Goal: Use online tool/utility: Use online tool/utility

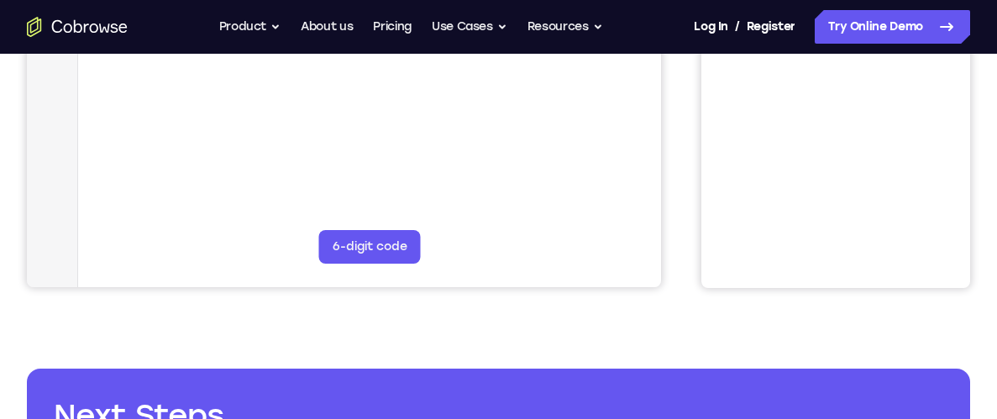
scroll to position [500, 0]
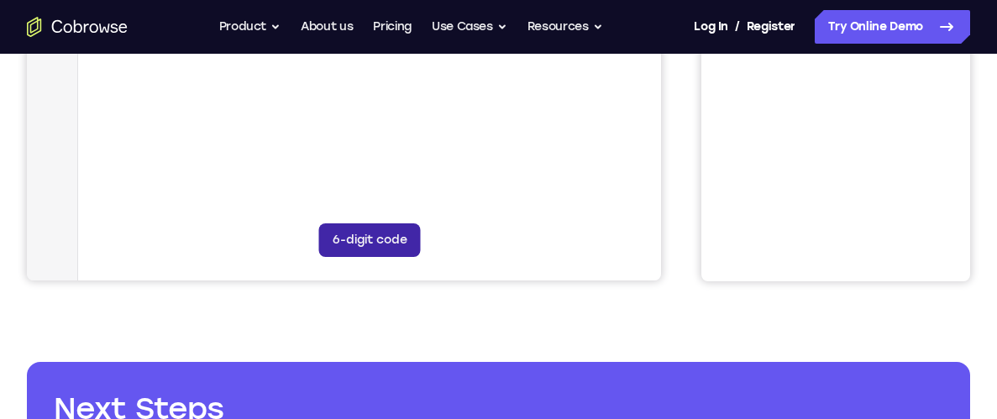
click at [365, 241] on button "6-digit code" at bounding box center [370, 240] width 102 height 34
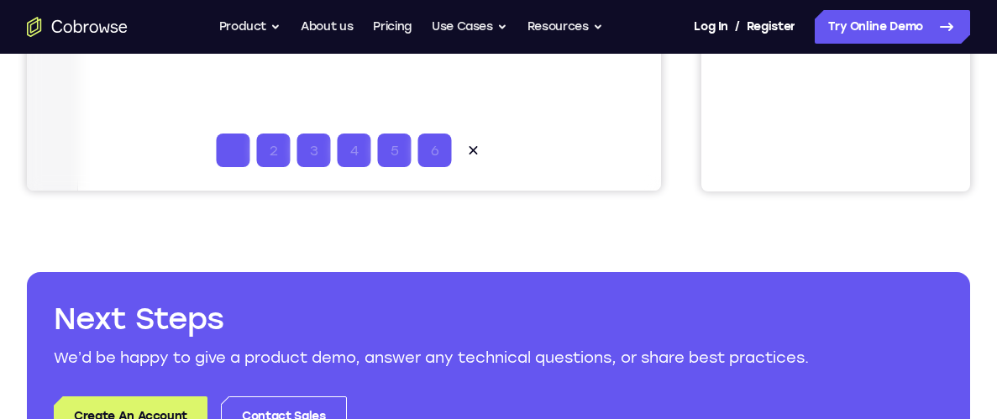
scroll to position [589, 0]
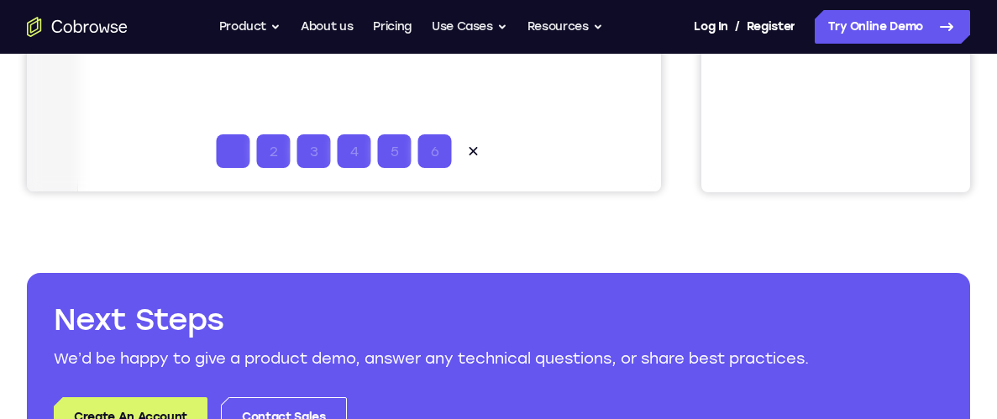
type input "1"
type input "2"
type input "3"
type input "4"
type input "5"
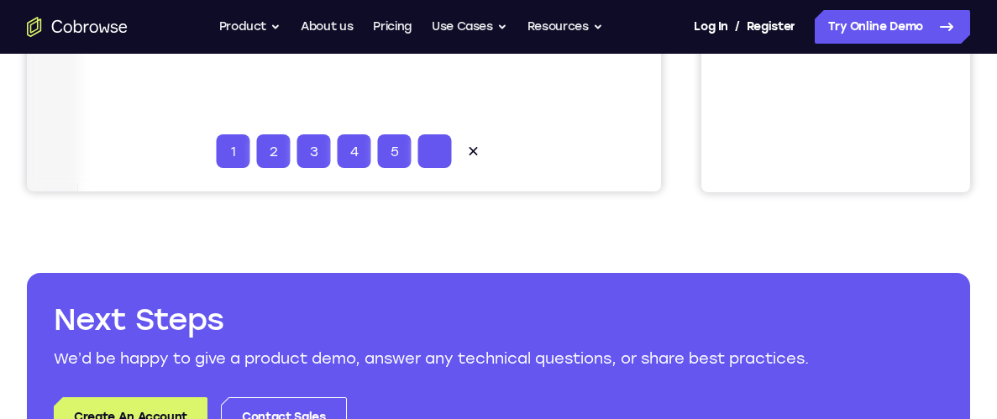
type input "6"
click at [468, 141] on button at bounding box center [474, 151] width 34 height 34
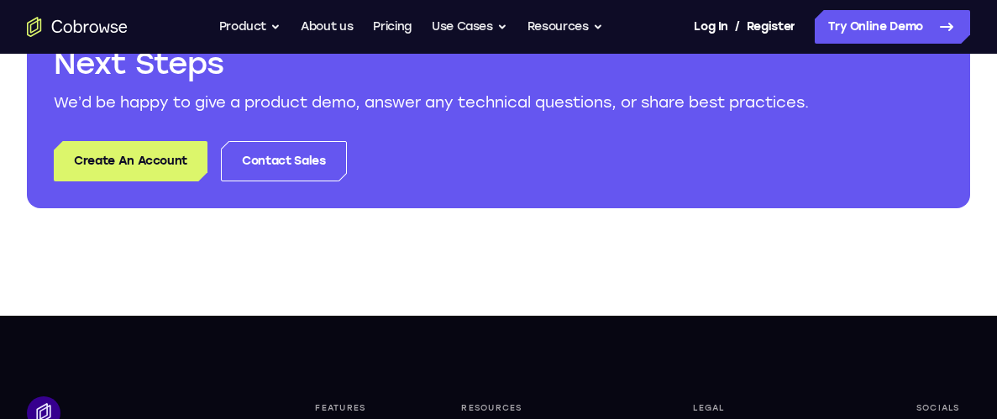
scroll to position [0, 0]
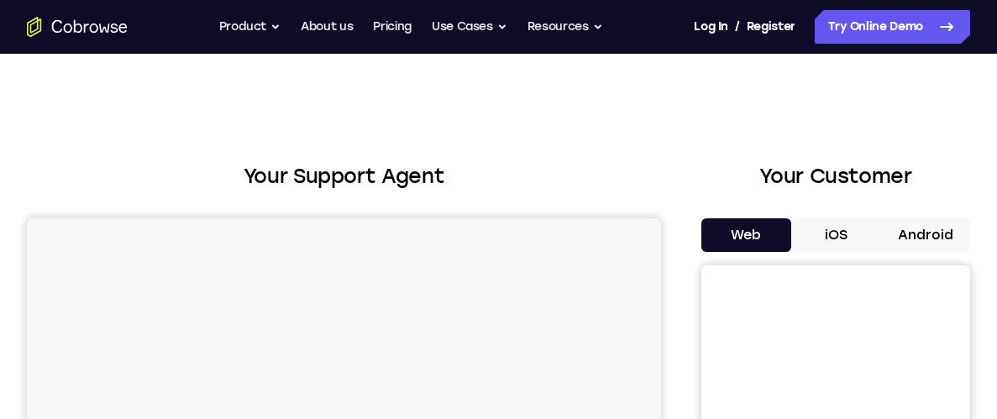
click at [817, 243] on button "iOS" at bounding box center [836, 235] width 90 height 34
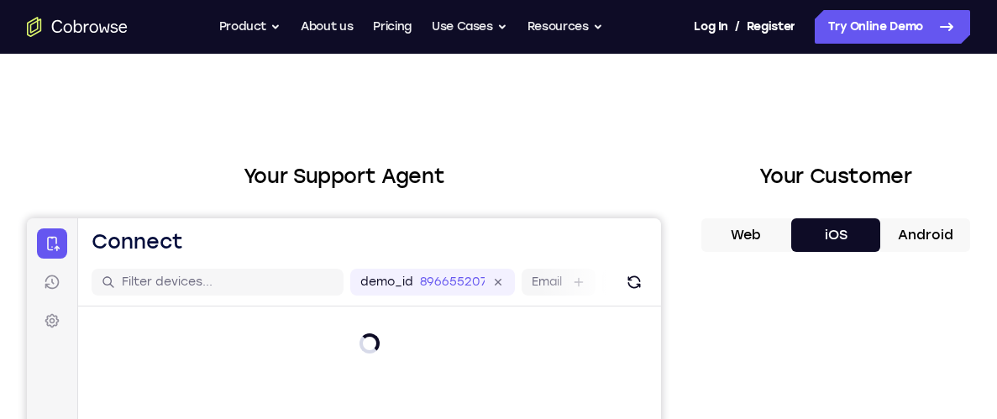
scroll to position [163, 0]
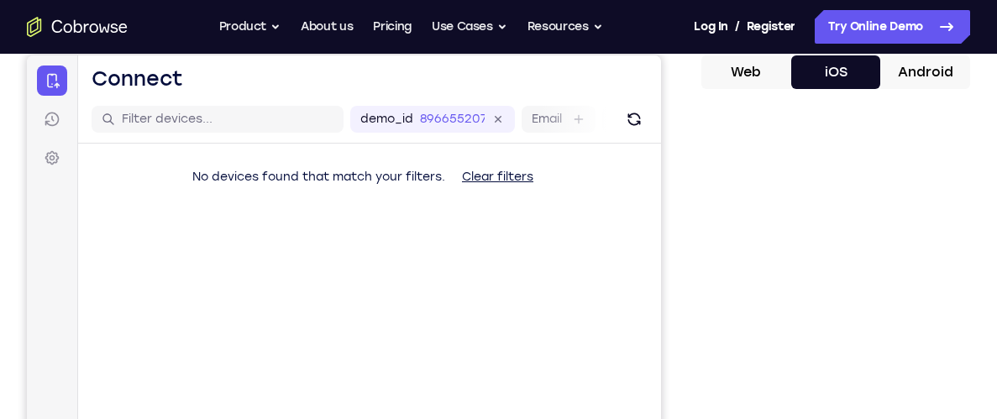
click at [921, 79] on button "Android" at bounding box center [925, 72] width 90 height 34
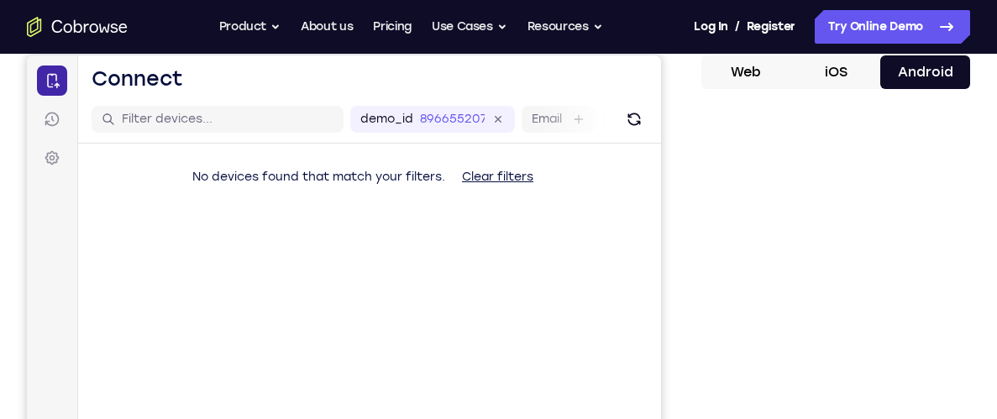
click at [51, 81] on icon at bounding box center [52, 80] width 17 height 17
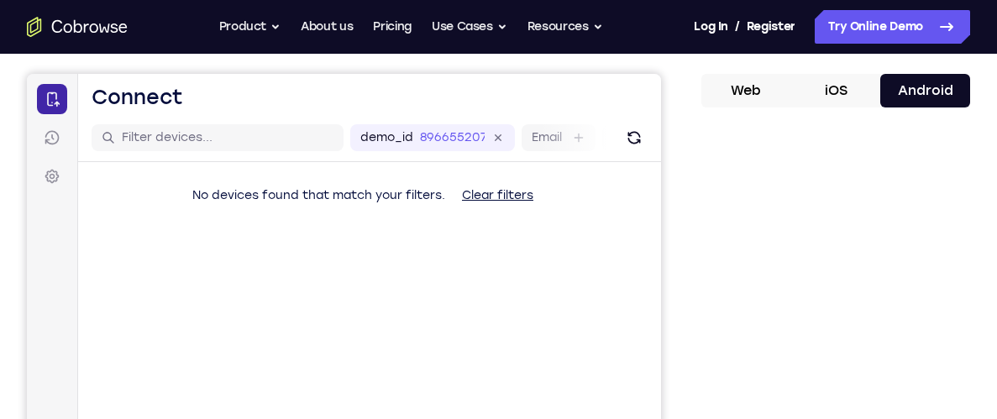
scroll to position [144, 0]
click at [48, 145] on icon at bounding box center [52, 137] width 17 height 17
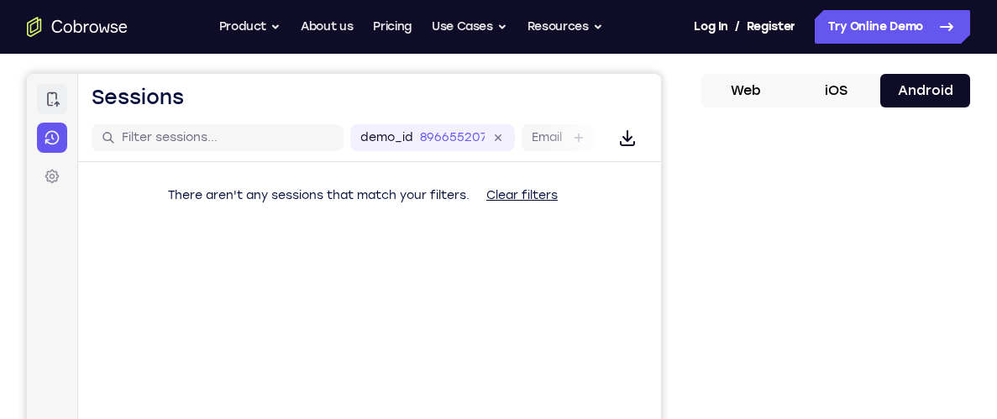
click at [57, 108] on link "Connect" at bounding box center [52, 99] width 30 height 30
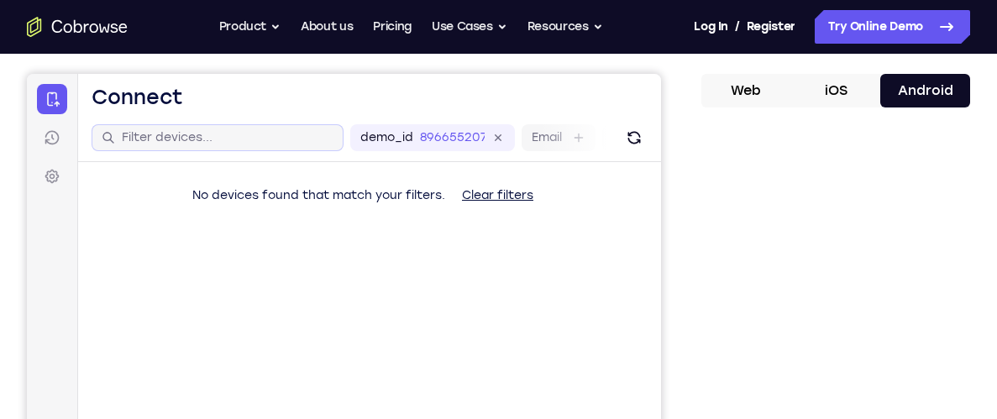
click at [213, 146] on div at bounding box center [218, 137] width 252 height 27
click at [208, 141] on input "text" at bounding box center [228, 137] width 212 height 17
type input "iphone"
click at [496, 192] on button "Clear filters" at bounding box center [497, 196] width 98 height 34
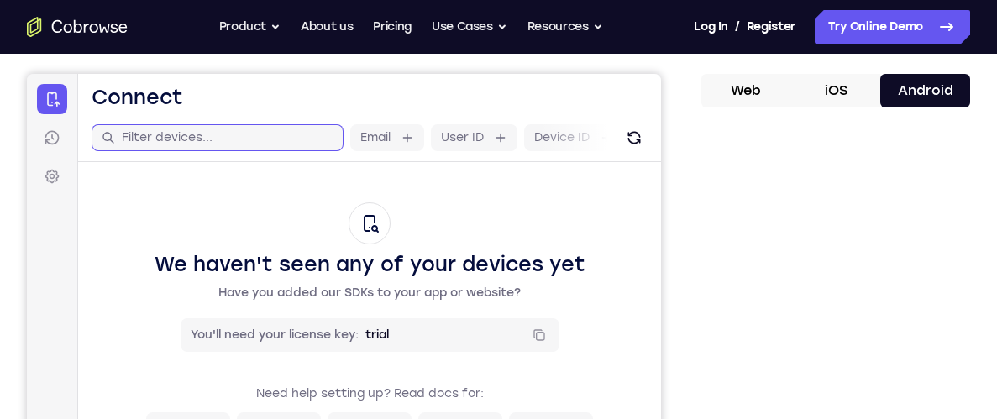
click at [292, 142] on input "text" at bounding box center [228, 137] width 212 height 17
type input "iphone"
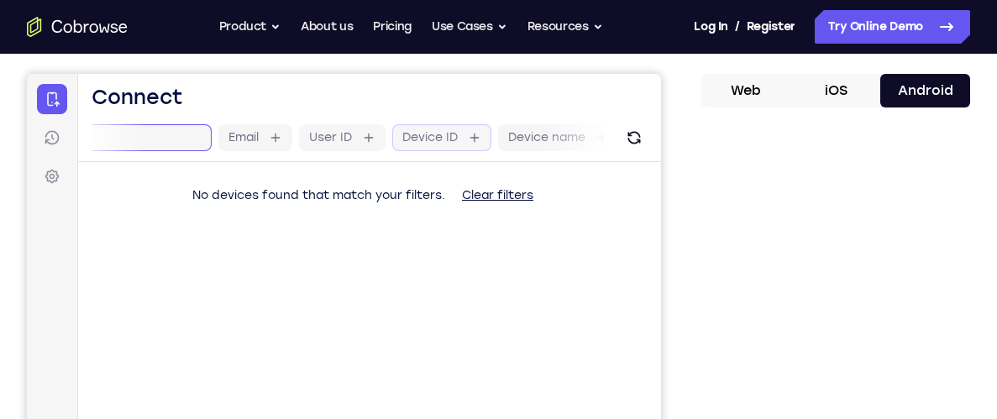
scroll to position [0, 146]
click at [525, 145] on label "Device name" at bounding box center [534, 137] width 77 height 17
click at [580, 145] on input "Device name" at bounding box center [581, 137] width 3 height 17
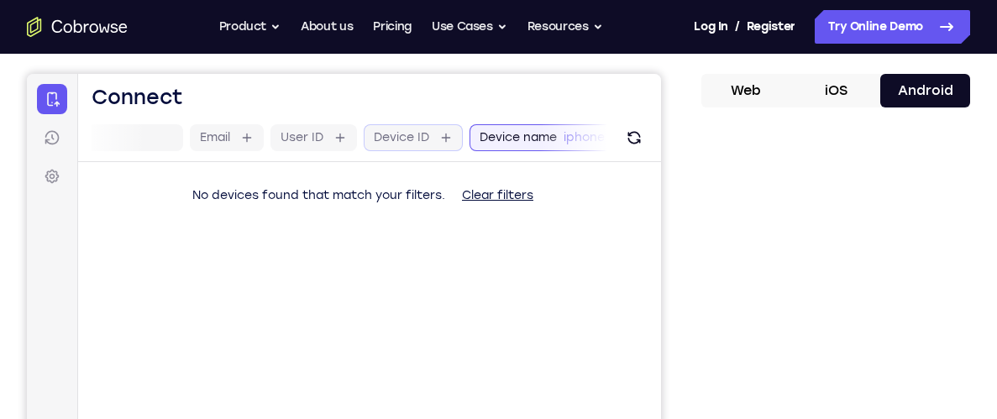
scroll to position [0, 0]
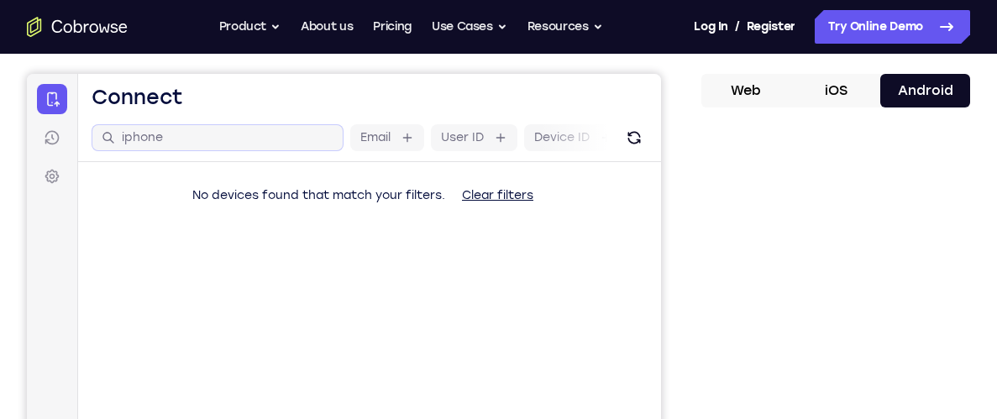
type input "iphone"
drag, startPoint x: 258, startPoint y: 144, endPoint x: 102, endPoint y: 131, distance: 156.7
click at [102, 131] on div "iphone" at bounding box center [218, 137] width 232 height 17
click at [513, 195] on button "Clear filters" at bounding box center [497, 196] width 98 height 34
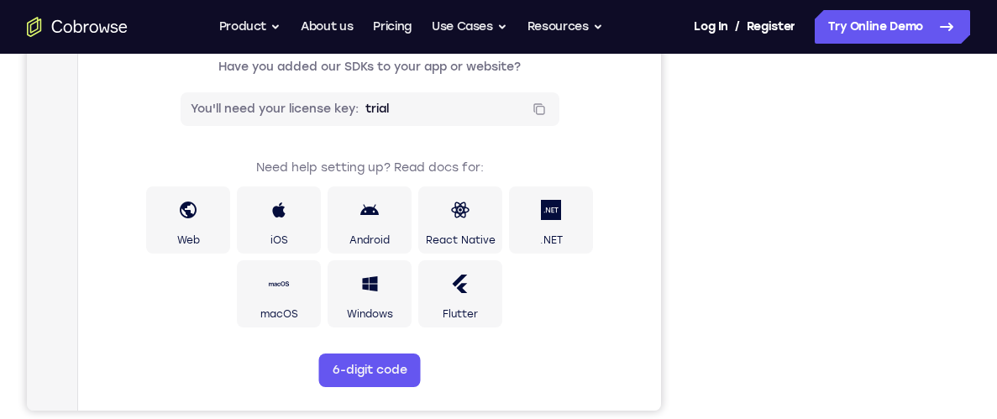
scroll to position [383, 0]
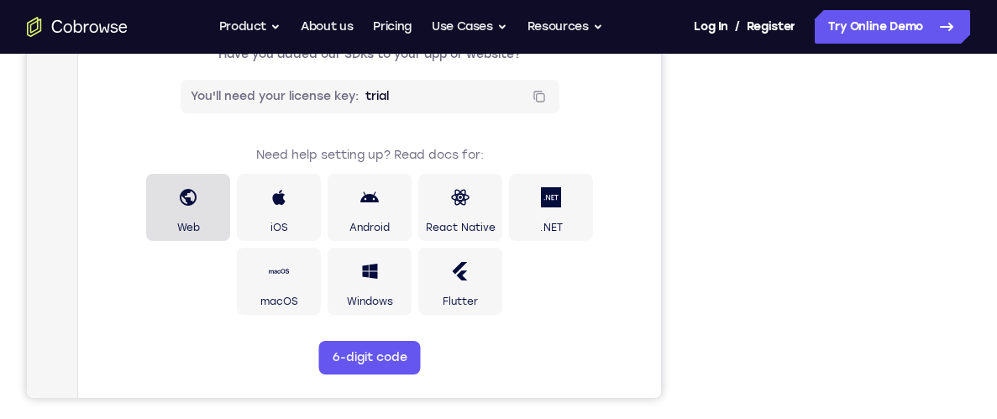
click at [205, 212] on link "Web" at bounding box center [188, 207] width 84 height 67
